Goal: Information Seeking & Learning: Learn about a topic

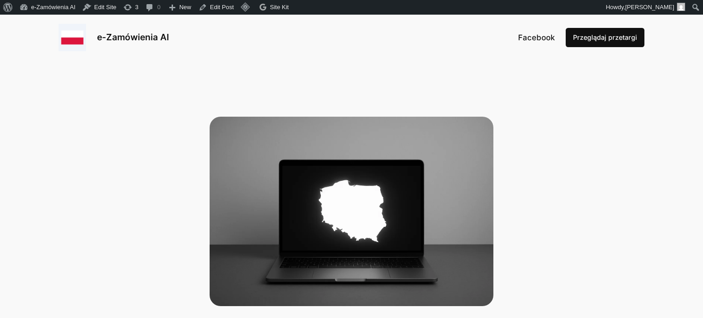
click at [143, 40] on link "e-Zamówienia AI" at bounding box center [133, 37] width 72 height 11
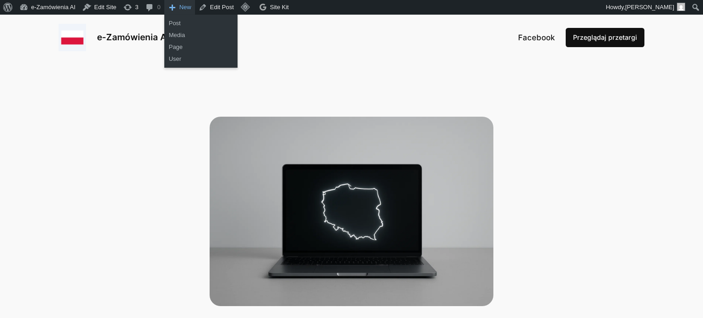
click at [181, 7] on span "New" at bounding box center [185, 7] width 12 height 15
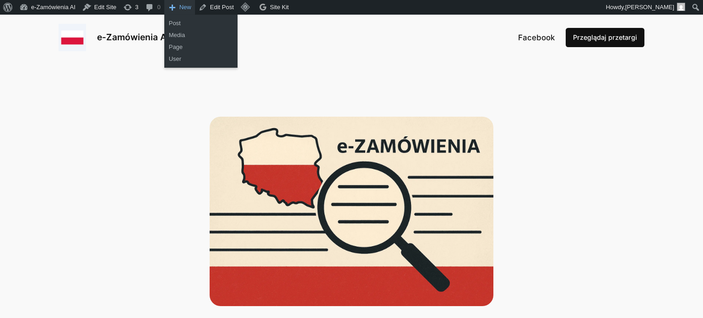
click at [173, 12] on span "Toolbar" at bounding box center [172, 6] width 9 height 13
